Goal: Task Accomplishment & Management: Complete application form

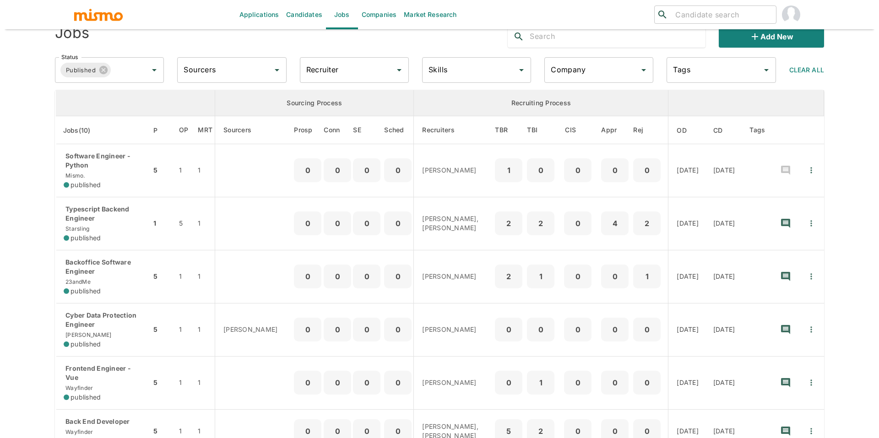
scroll to position [22, 0]
click at [682, 13] on input "search" at bounding box center [717, 14] width 101 height 13
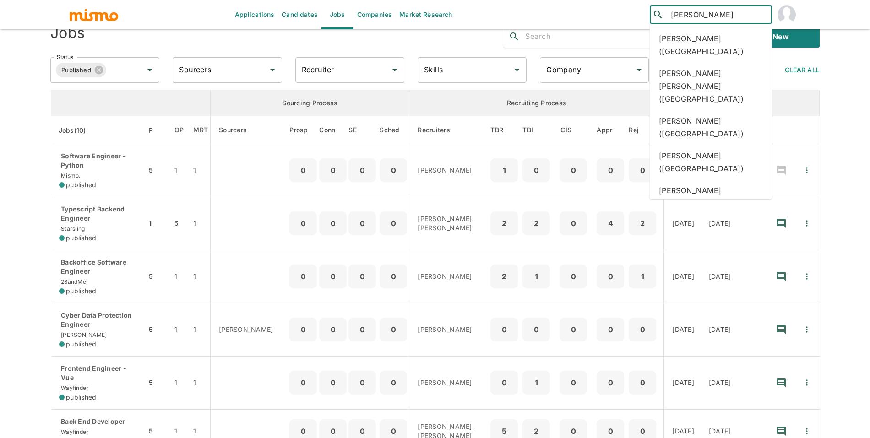
type input "lucas"
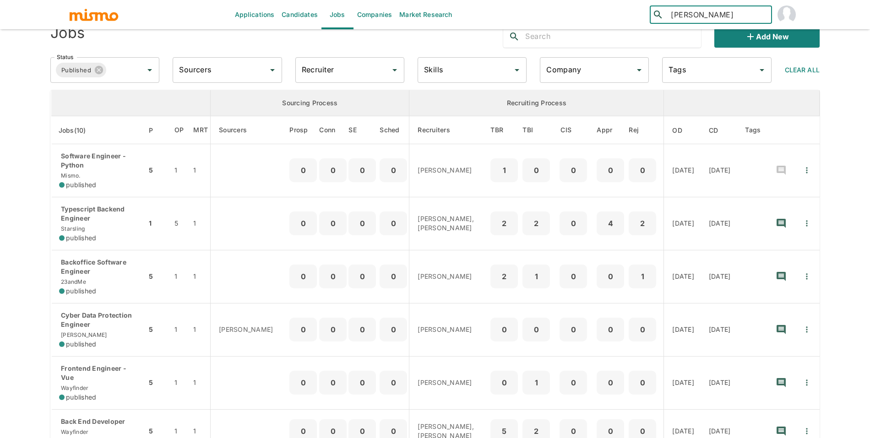
click at [308, 19] on link "Candidates" at bounding box center [300, 14] width 44 height 29
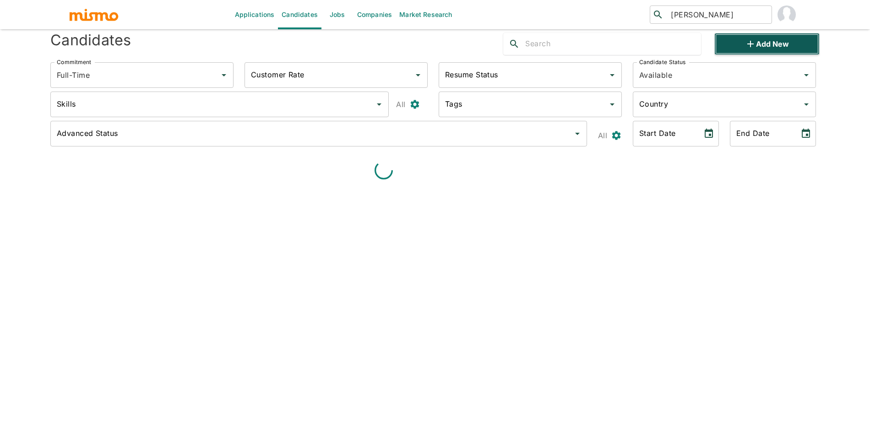
click at [756, 49] on button "Add new" at bounding box center [766, 44] width 105 height 22
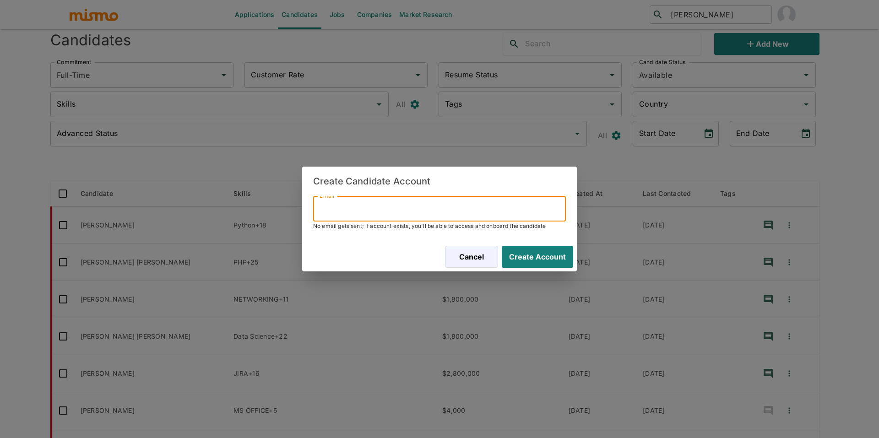
click at [446, 211] on input "Email" at bounding box center [439, 209] width 253 height 26
paste input "marcelocdias93@gmail.com"
type input "marcelocdias93@gmail.com"
click at [546, 262] on button "Create Account" at bounding box center [535, 257] width 75 height 22
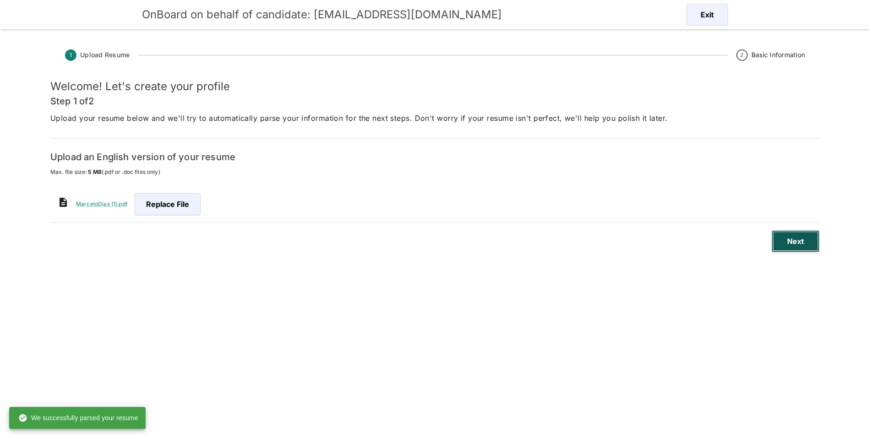
click at [777, 245] on button "Next" at bounding box center [796, 241] width 48 height 22
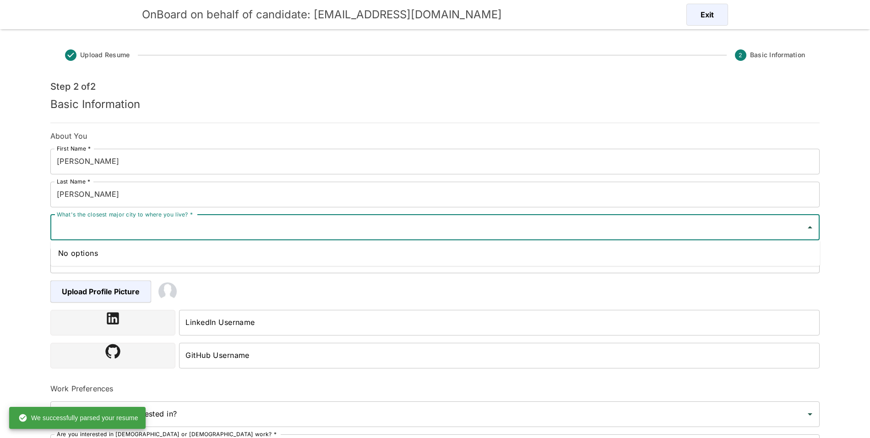
click at [207, 219] on input "What's the closest major city to where you live? *" at bounding box center [427, 227] width 747 height 17
click at [272, 227] on input "What's the closest major city to where you live? *" at bounding box center [427, 227] width 747 height 17
paste input "Goiânia"
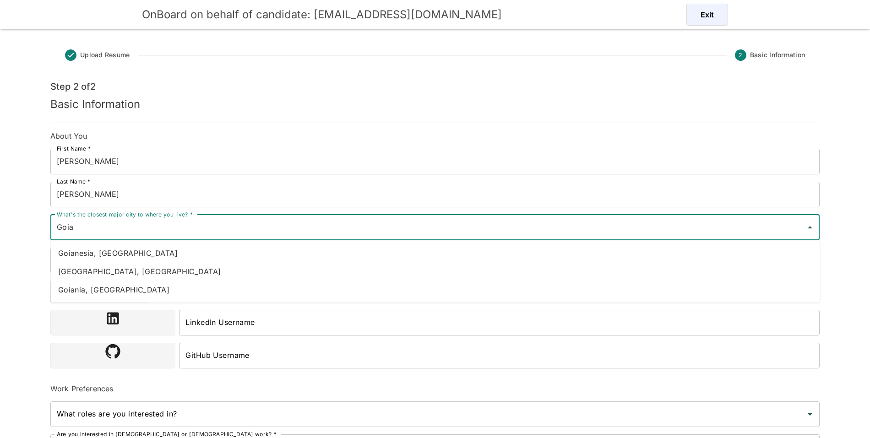
click at [168, 278] on li "[GEOGRAPHIC_DATA], [GEOGRAPHIC_DATA]" at bounding box center [435, 271] width 769 height 18
type input "[GEOGRAPHIC_DATA], [GEOGRAPHIC_DATA]"
type input "[GEOGRAPHIC_DATA]"
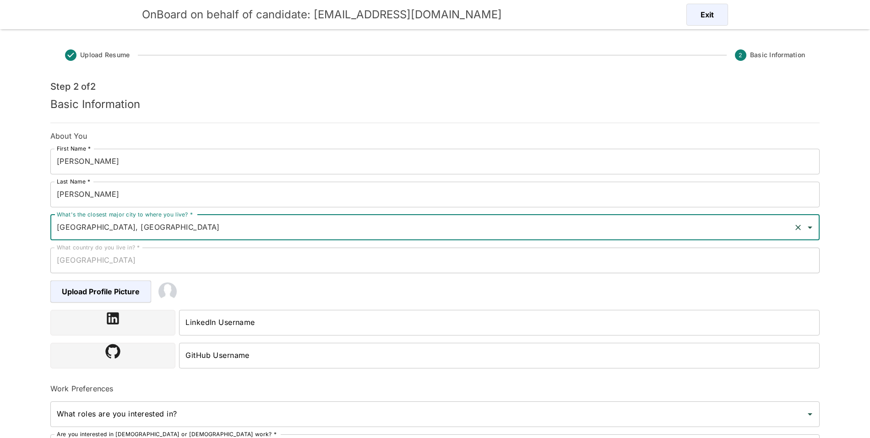
type input "[GEOGRAPHIC_DATA], [GEOGRAPHIC_DATA]"
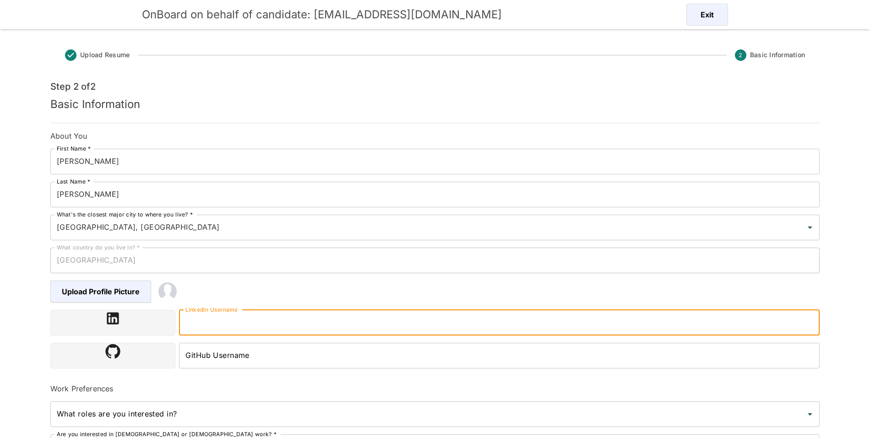
click at [239, 315] on div "LinkedIn Username LinkedIn Username" at bounding box center [499, 323] width 641 height 26
paste input "[URL][DOMAIN_NAME]"
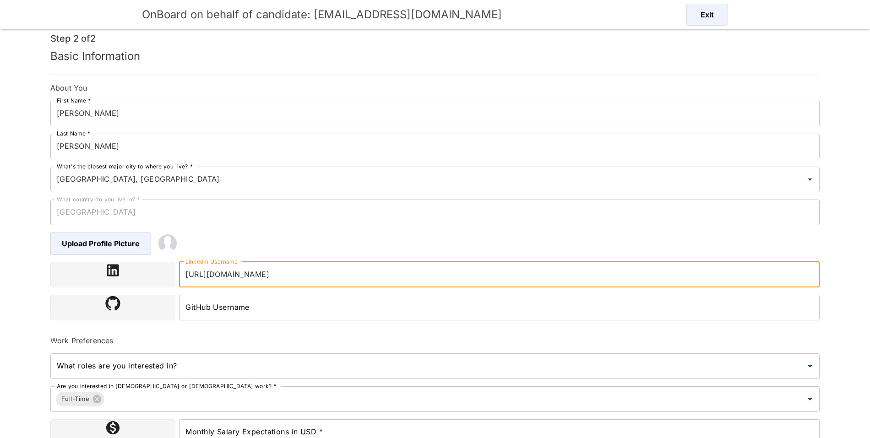
scroll to position [125, 0]
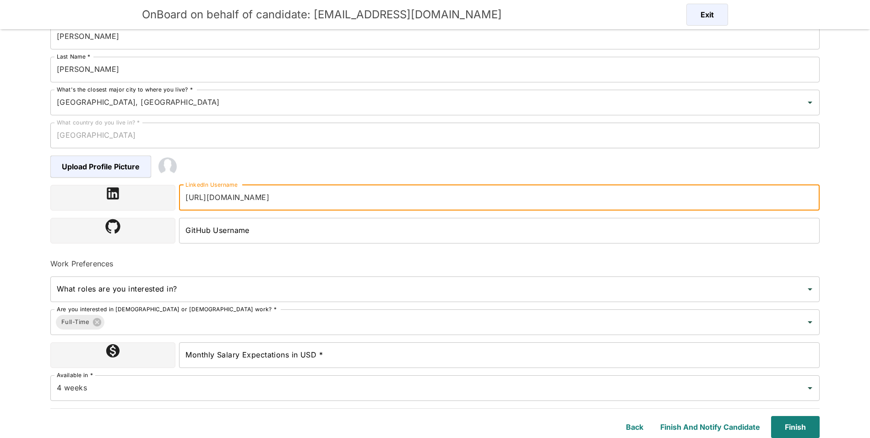
type input "[URL][DOMAIN_NAME]"
click at [288, 355] on input "Monthly Salary Expectations in USD *" at bounding box center [499, 356] width 641 height 26
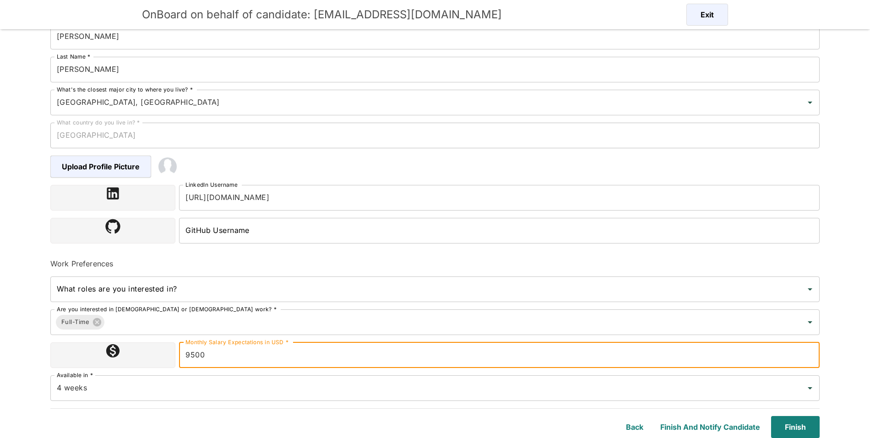
type input "9500"
click at [731, 403] on form "Step 2 of 2 Basic Information About You First Name * Marcelo First Name * Last …" at bounding box center [434, 195] width 769 height 488
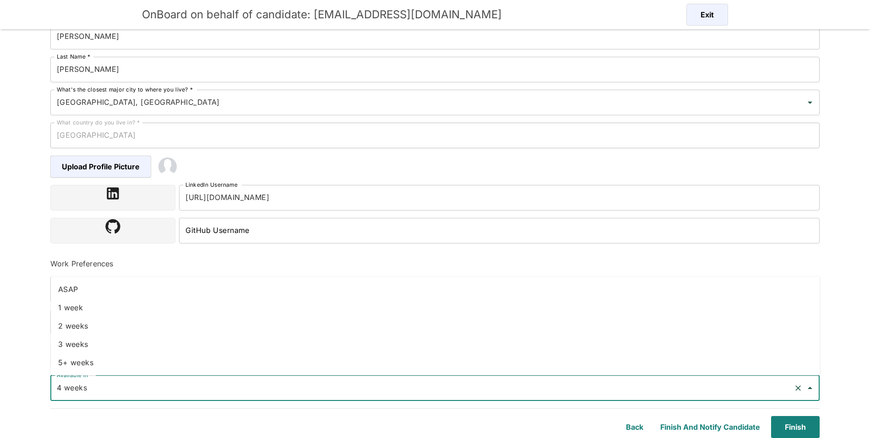
click at [733, 390] on input "4 weeks" at bounding box center [421, 388] width 735 height 17
click at [254, 299] on li "1 week" at bounding box center [435, 308] width 769 height 18
type input "1 week"
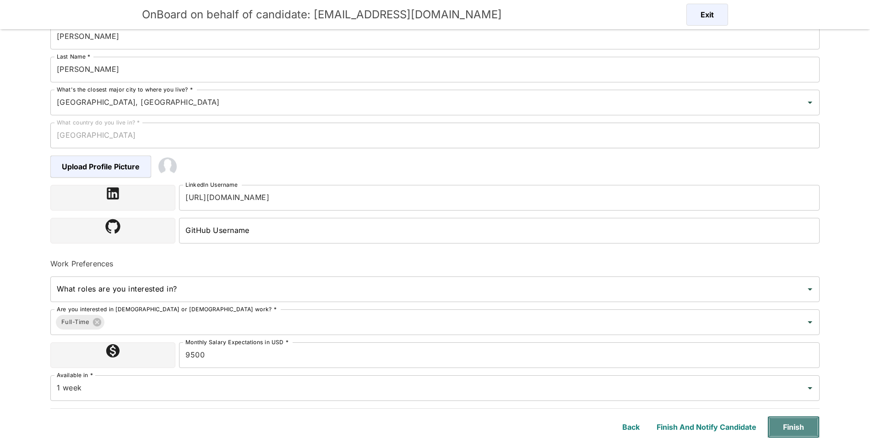
click at [807, 424] on button "Finish" at bounding box center [793, 427] width 52 height 22
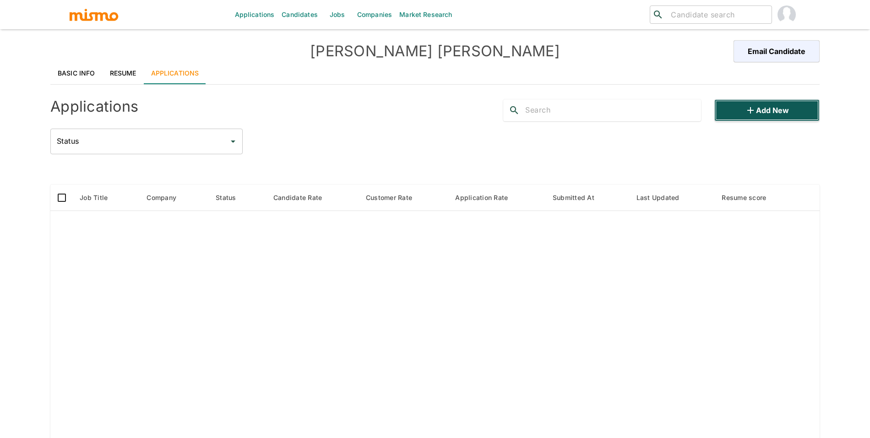
click at [789, 111] on button "Add new" at bounding box center [766, 110] width 105 height 22
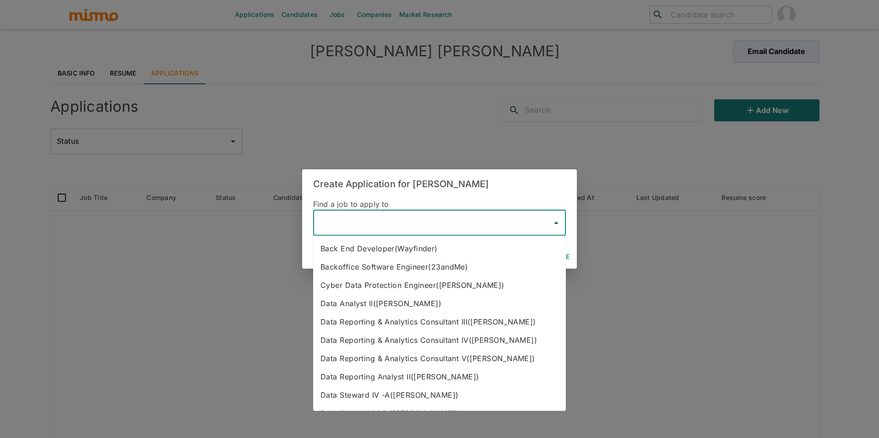
click at [356, 220] on input "text" at bounding box center [432, 222] width 231 height 17
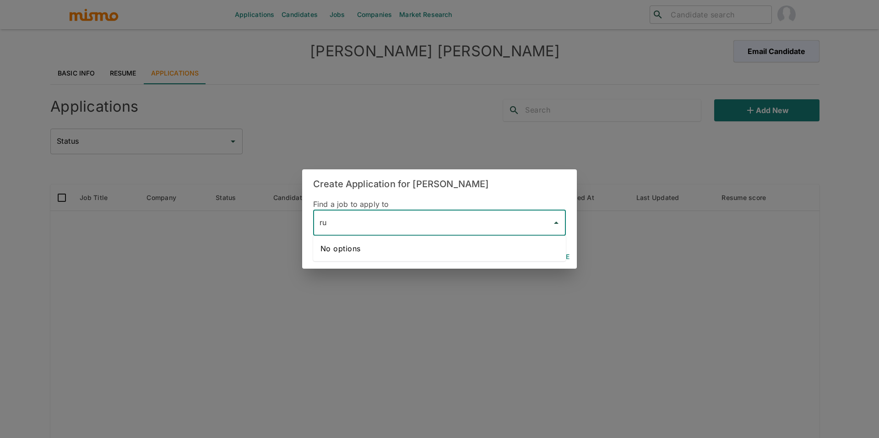
type input "r"
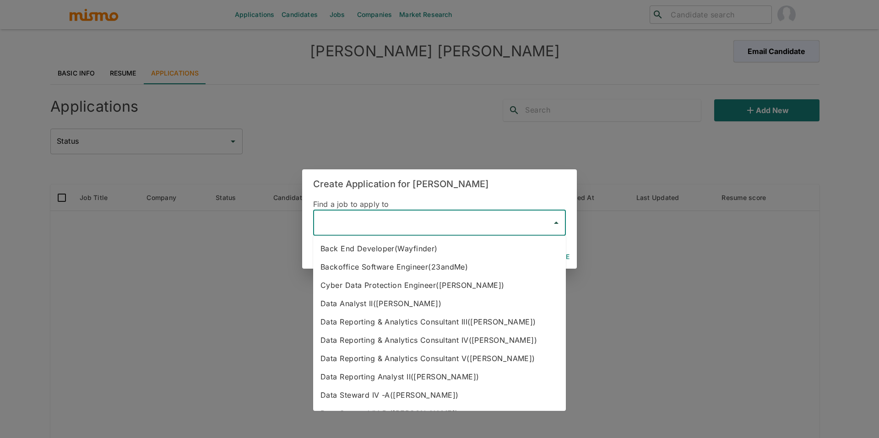
type input "a"
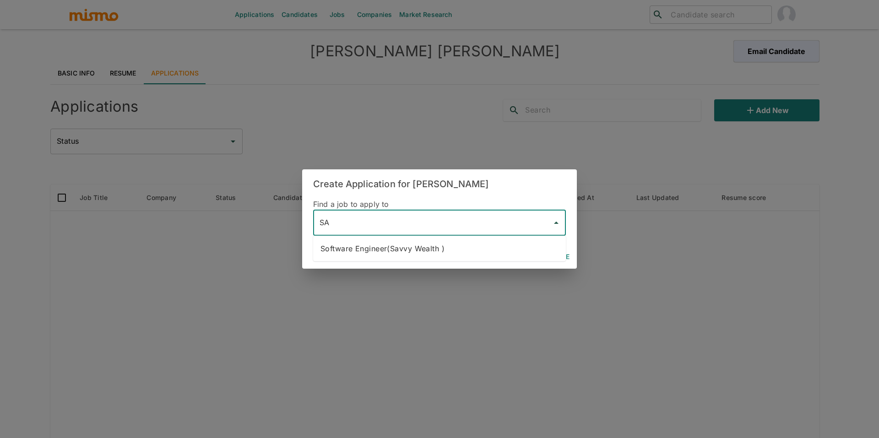
click at [402, 252] on li "Software Engineer(Savvy Wealth )" at bounding box center [439, 248] width 253 height 18
type input "Software Engineer(Savvy Wealth )"
click at [561, 257] on button "Continue" at bounding box center [552, 257] width 41 height 17
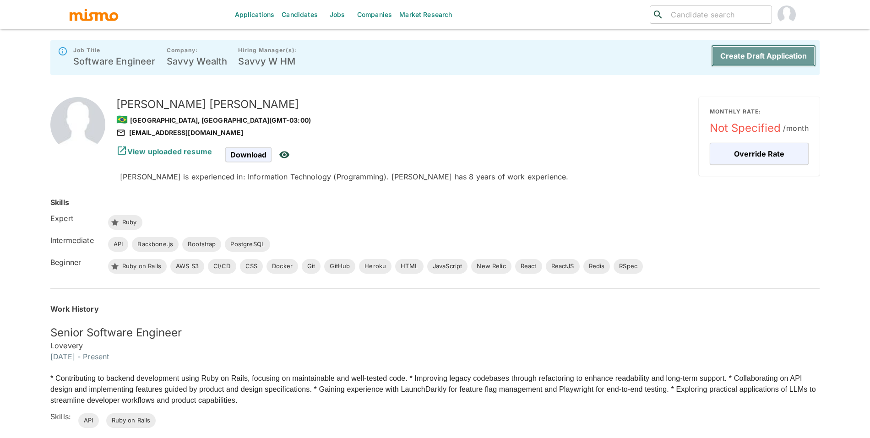
click at [767, 52] on button "Create Draft Application" at bounding box center [763, 56] width 105 height 22
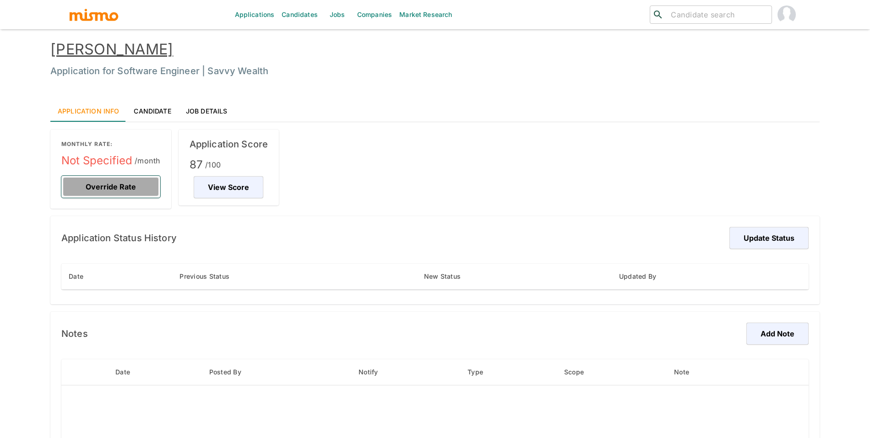
click at [119, 193] on button "Override Rate" at bounding box center [110, 187] width 99 height 22
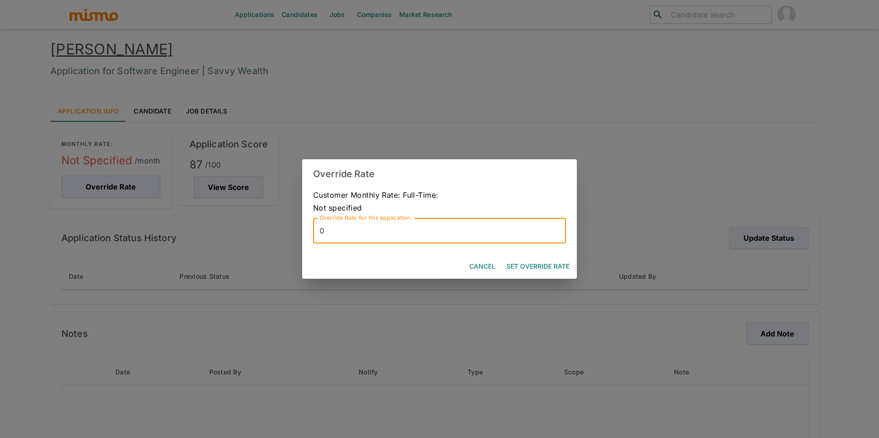
click at [453, 223] on input "0" at bounding box center [439, 231] width 253 height 26
type input "13000"
click at [534, 272] on button "Set Override Rate" at bounding box center [538, 266] width 71 height 17
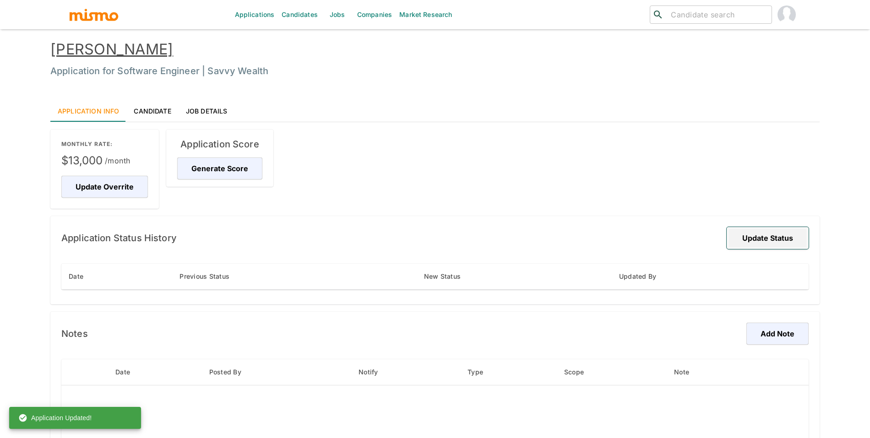
click at [795, 242] on button "Update Status" at bounding box center [768, 238] width 82 height 22
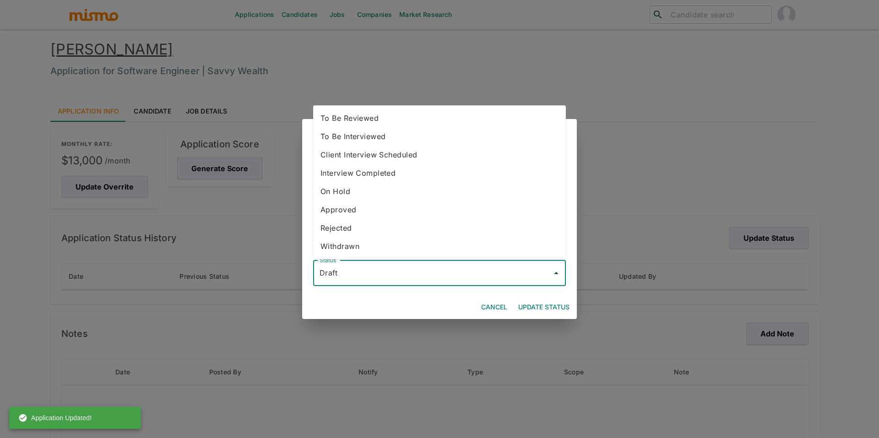
click at [528, 278] on input "Draft" at bounding box center [432, 273] width 231 height 17
click at [433, 118] on li "To Be Reviewed" at bounding box center [439, 118] width 253 height 18
type input "To Be Reviewed"
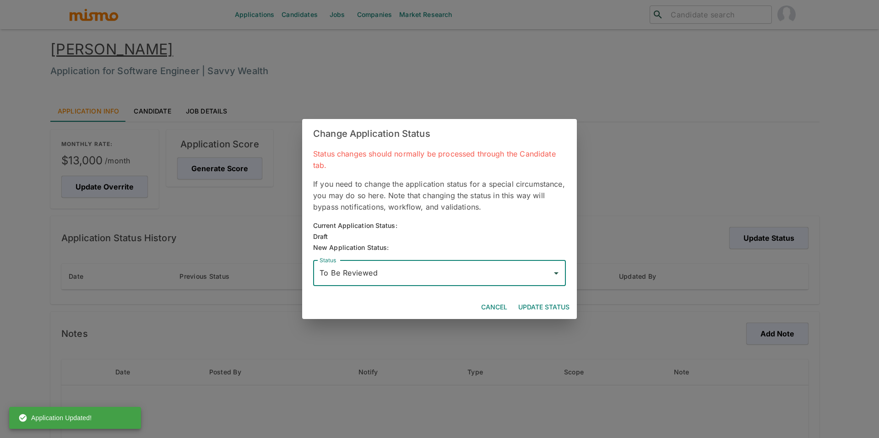
click at [546, 304] on button "Update Status" at bounding box center [544, 307] width 59 height 17
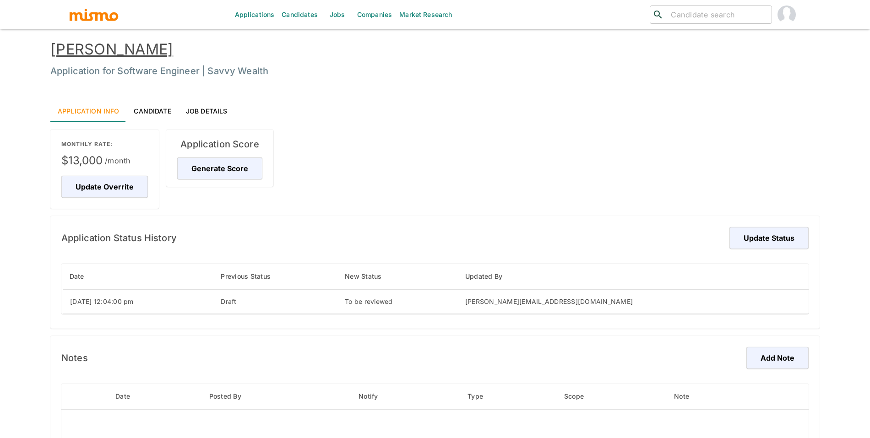
click at [124, 52] on link "[PERSON_NAME]" at bounding box center [111, 49] width 123 height 18
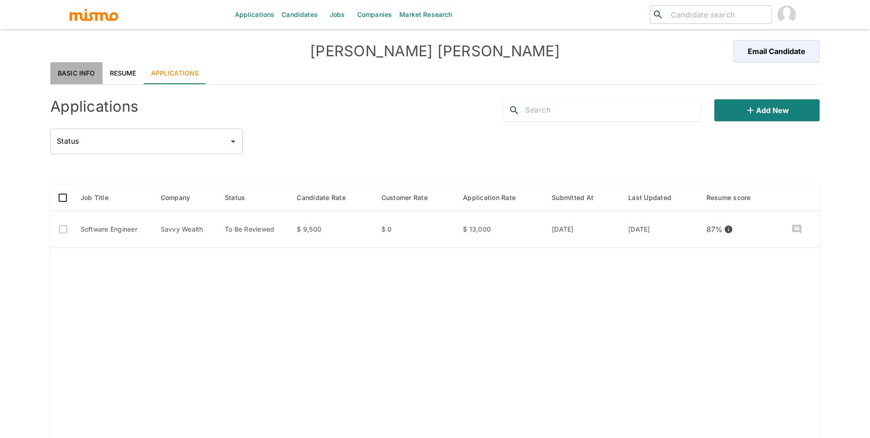
click at [91, 67] on link "Basic Info" at bounding box center [76, 73] width 52 height 22
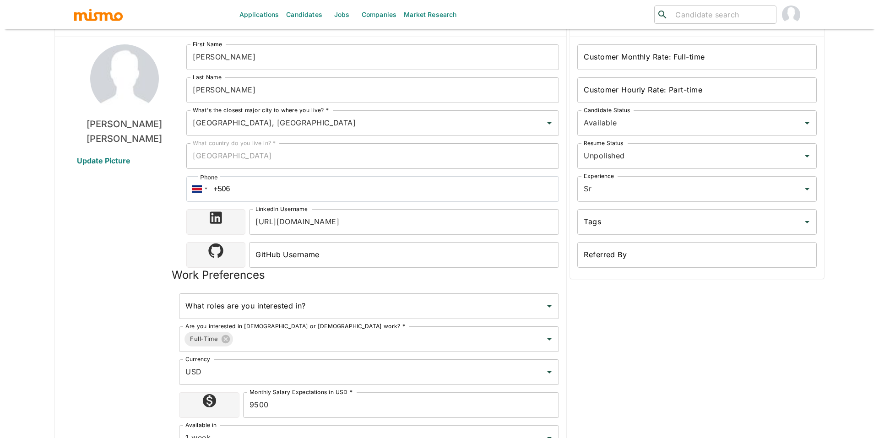
scroll to position [475, 0]
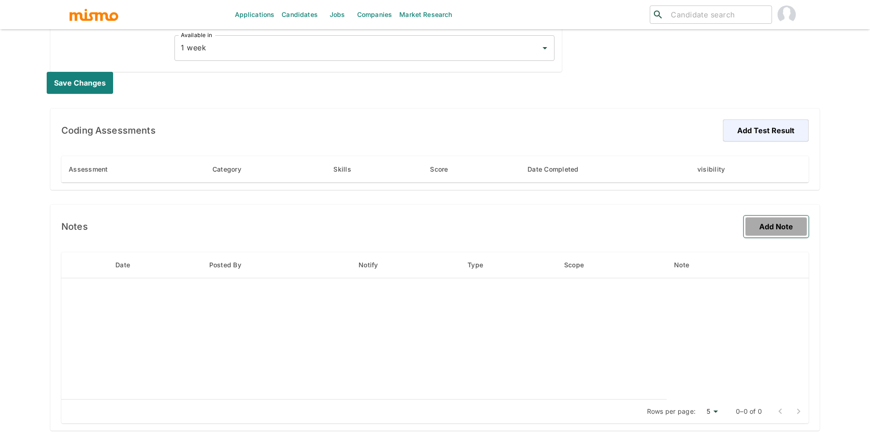
click at [778, 219] on button "Add Note" at bounding box center [776, 227] width 65 height 22
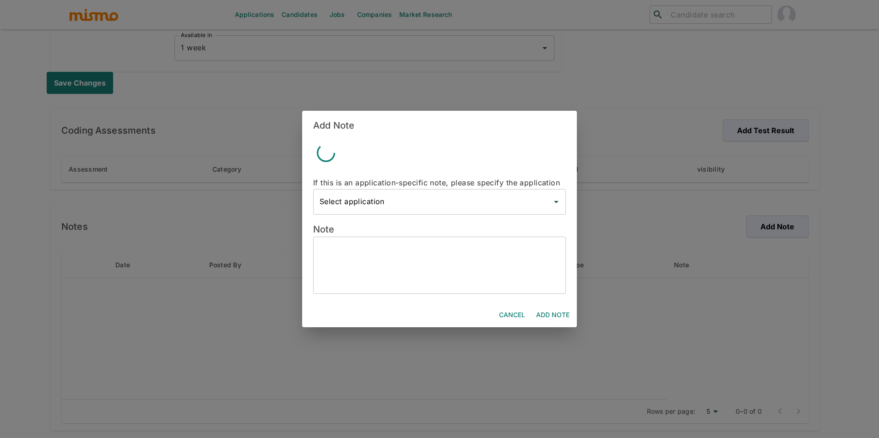
click at [533, 251] on textarea at bounding box center [440, 266] width 240 height 42
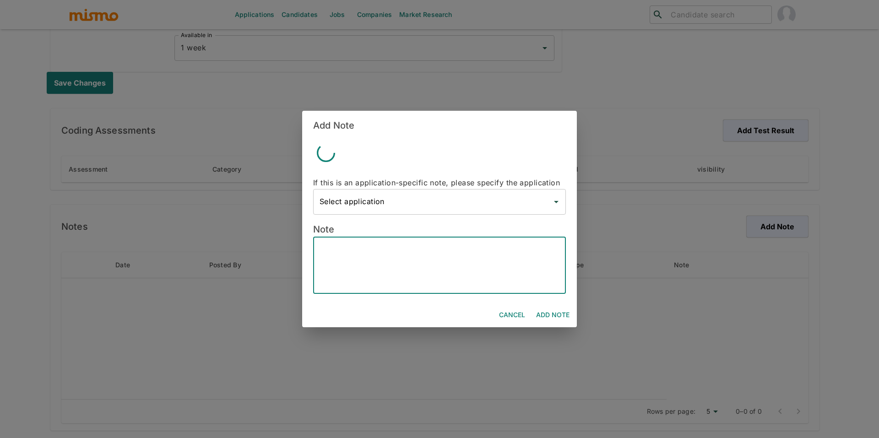
paste textarea "📍 Candidate Info Name: Marcelo Dias Location: Goiânia, Brazil Current Role: Sen…"
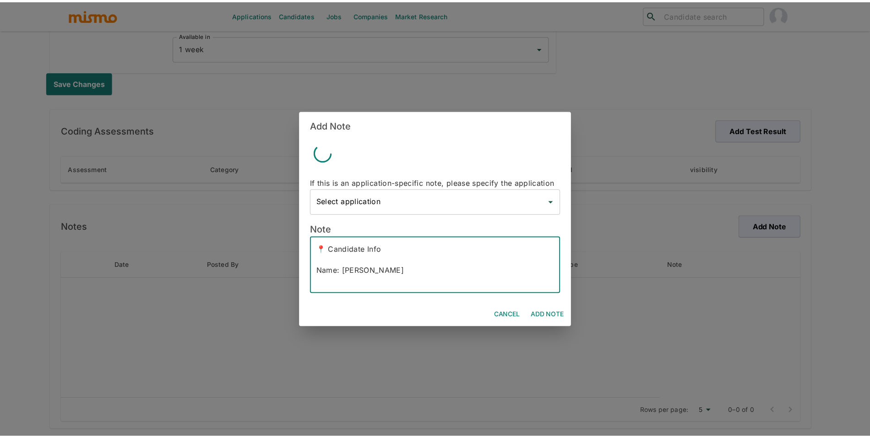
scroll to position [431, 0]
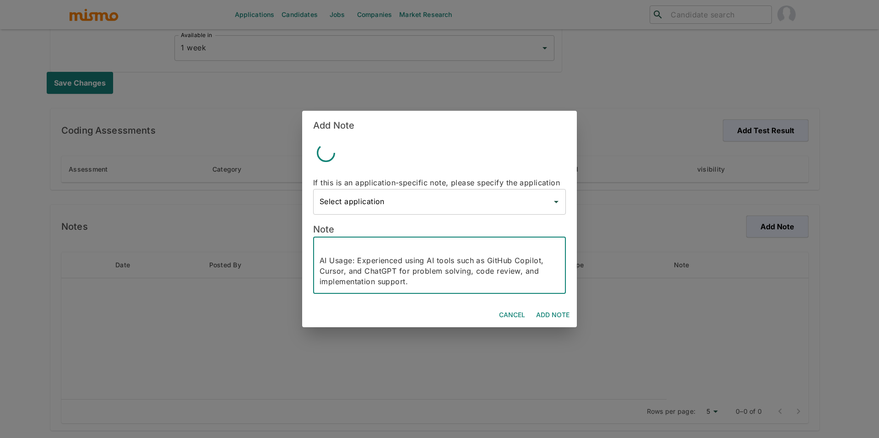
type textarea "📍 Candidate Info Name: Marcelo Dias Location: Goiânia, Brazil Current Role: Sen…"
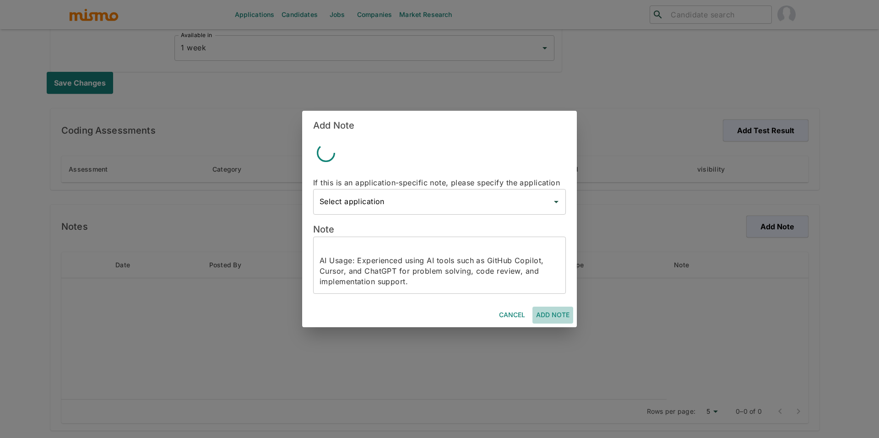
click at [561, 316] on button "Add Note" at bounding box center [553, 315] width 41 height 17
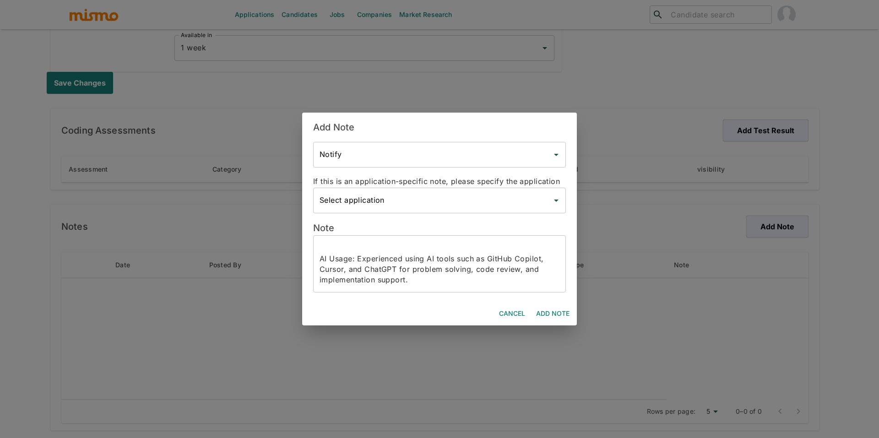
click at [547, 308] on button "Add Note" at bounding box center [553, 313] width 41 height 17
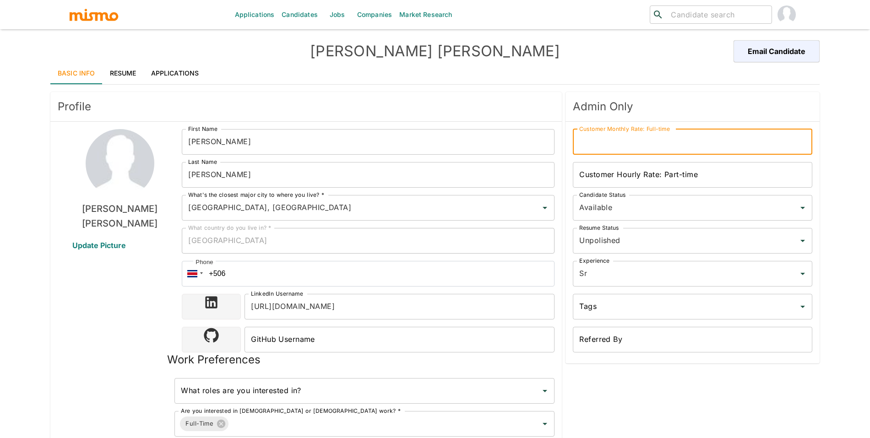
click at [600, 134] on div "Customer Monthly Rate: Full-time Customer Monthly Rate: Full-time" at bounding box center [692, 142] width 239 height 26
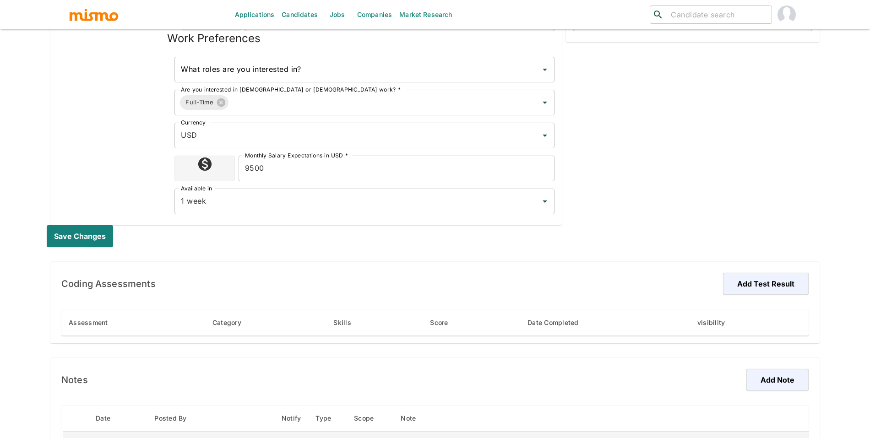
scroll to position [507, 0]
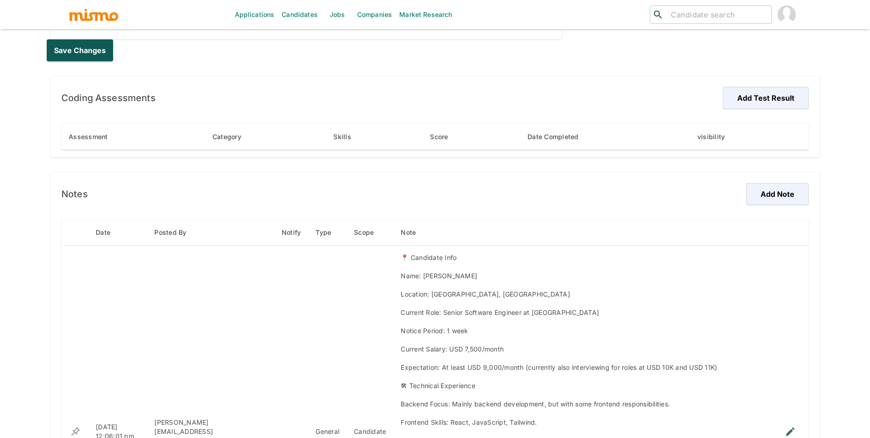
type input "13000"
click at [73, 54] on button "Save changes" at bounding box center [82, 50] width 70 height 22
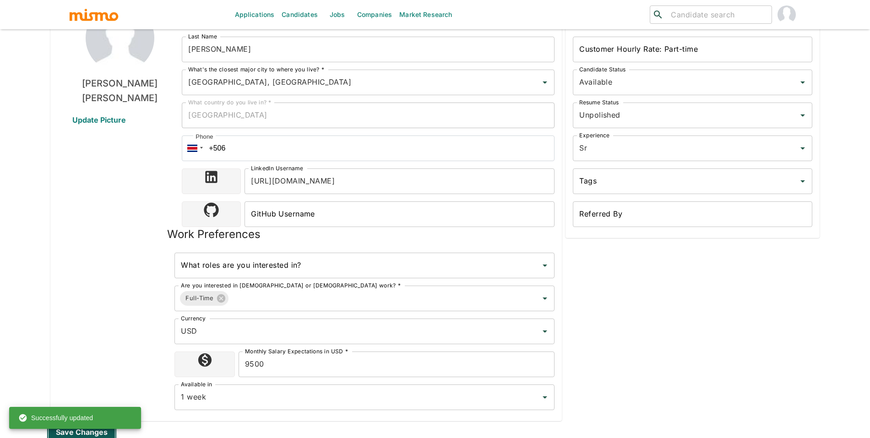
scroll to position [0, 0]
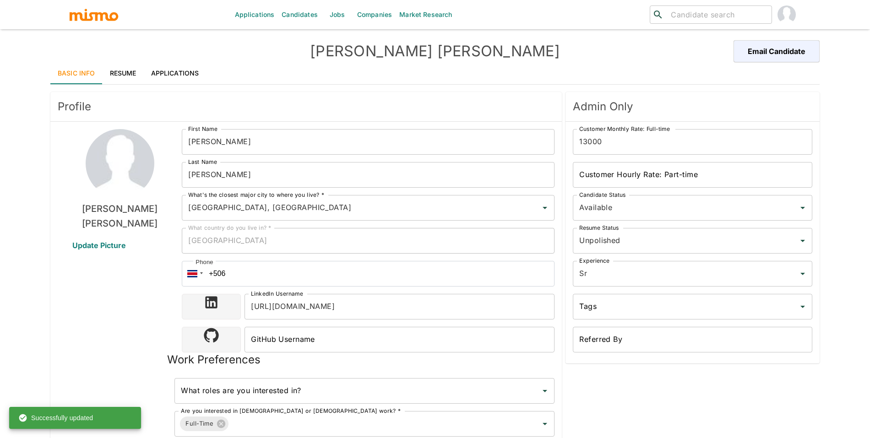
drag, startPoint x: 309, startPoint y: 17, endPoint x: 284, endPoint y: 0, distance: 30.0
click at [309, 17] on link "Candidates" at bounding box center [300, 14] width 44 height 29
